Goal: Task Accomplishment & Management: Manage account settings

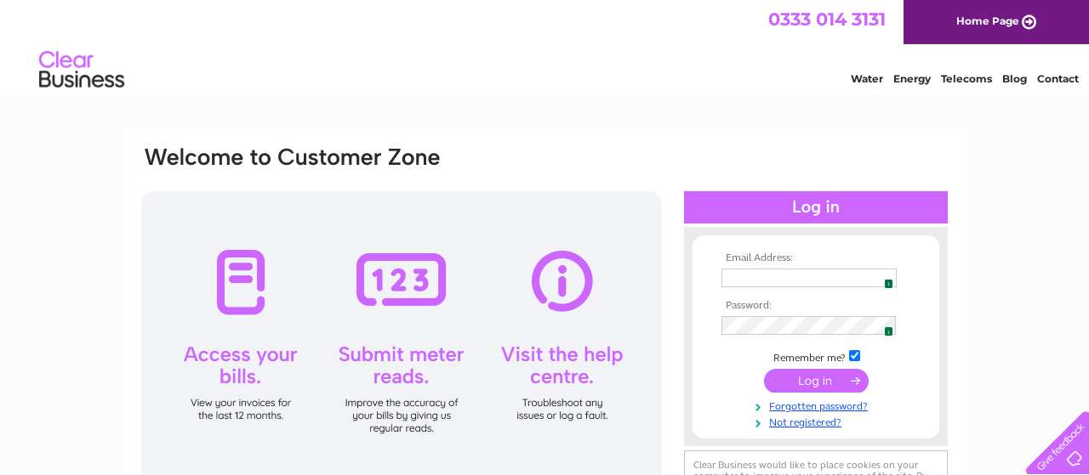
click at [884, 281] on span "1" at bounding box center [888, 284] width 9 height 10
type input "[EMAIL_ADDRESS][DOMAIN_NAME]"
click at [808, 385] on input "submit" at bounding box center [816, 381] width 105 height 24
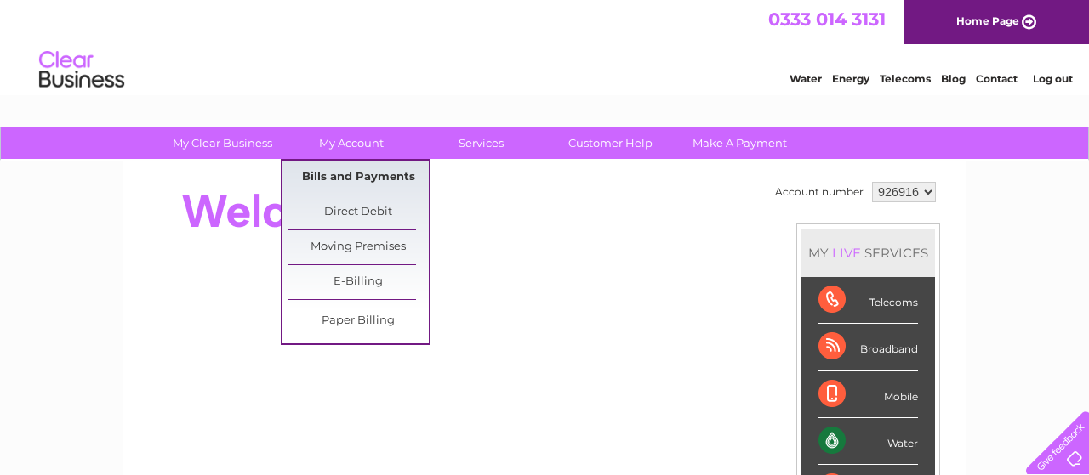
click at [346, 179] on link "Bills and Payments" at bounding box center [358, 178] width 140 height 34
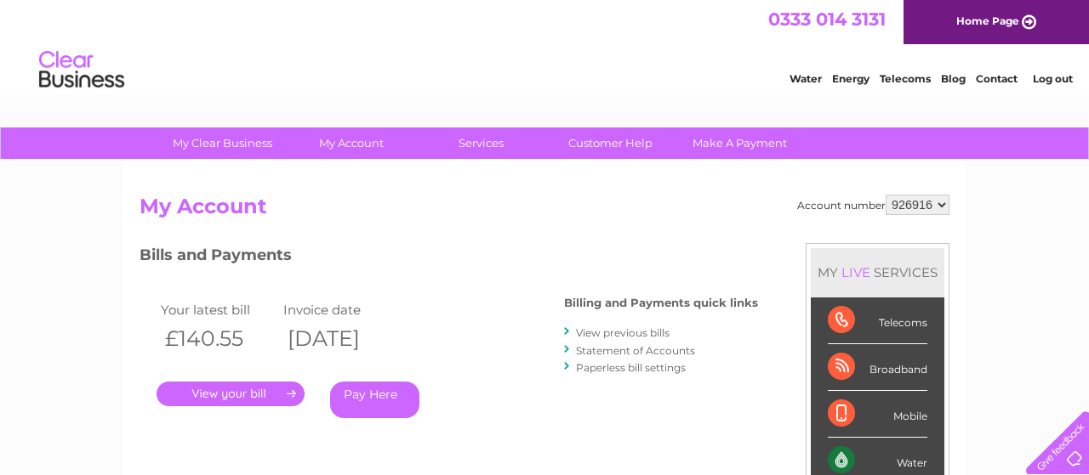
click at [240, 390] on link "." at bounding box center [230, 394] width 148 height 25
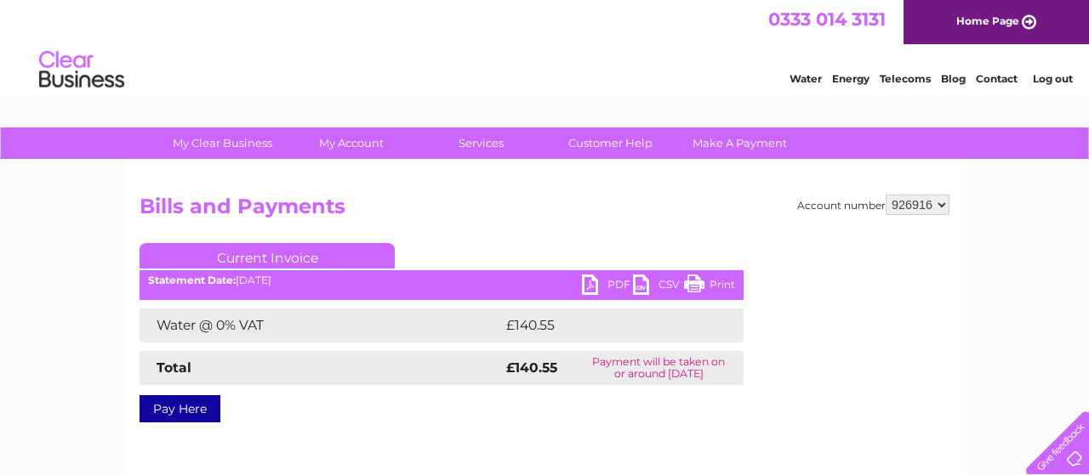
click at [610, 283] on link "PDF" at bounding box center [607, 287] width 51 height 25
click at [1064, 82] on link "Log out" at bounding box center [1052, 78] width 40 height 13
